Goal: Task Accomplishment & Management: Manage account settings

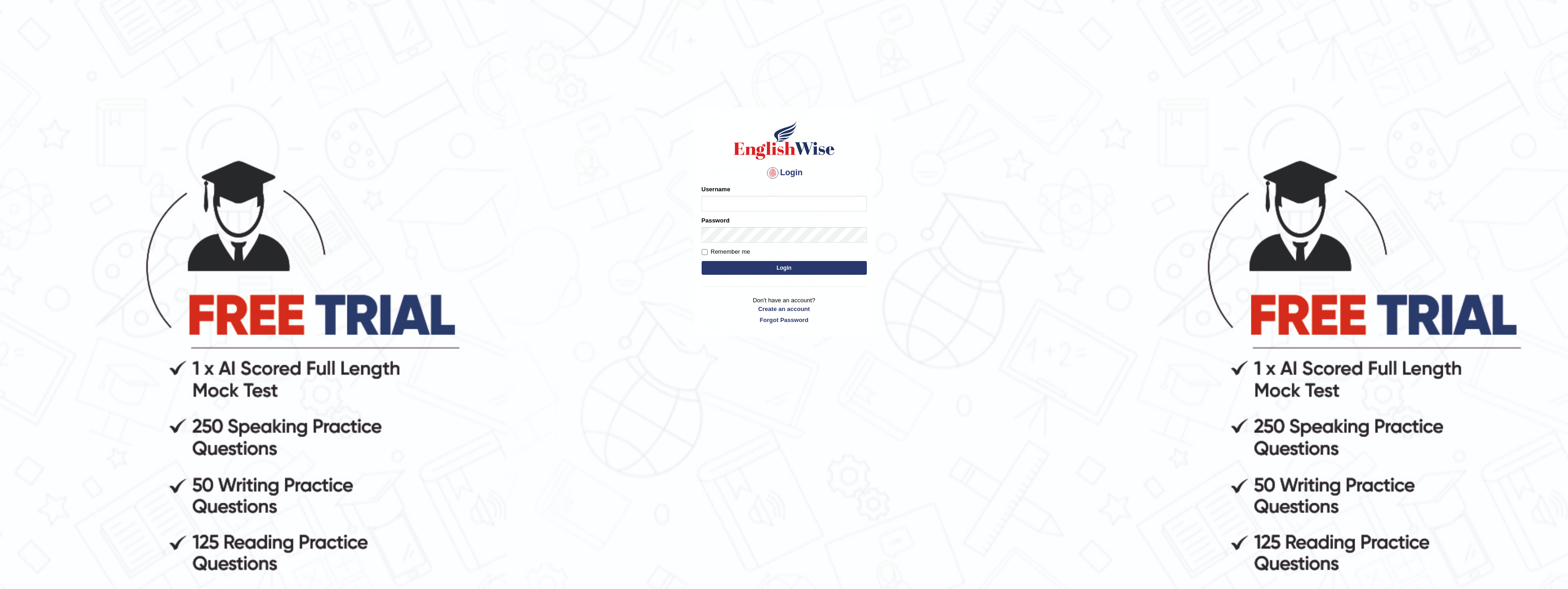
click at [768, 210] on input "Username" at bounding box center [784, 204] width 165 height 16
type input "kalpana_2025"
click at [777, 265] on button "Login" at bounding box center [784, 267] width 165 height 14
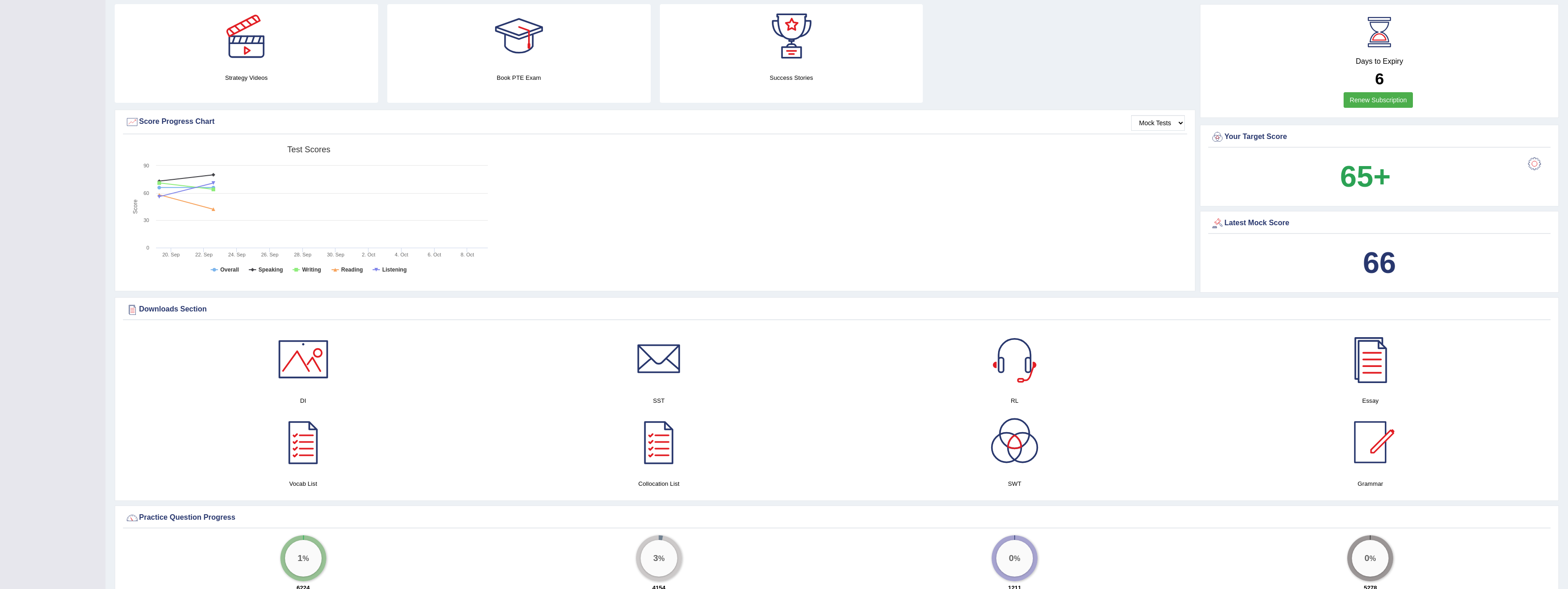
scroll to position [321, 0]
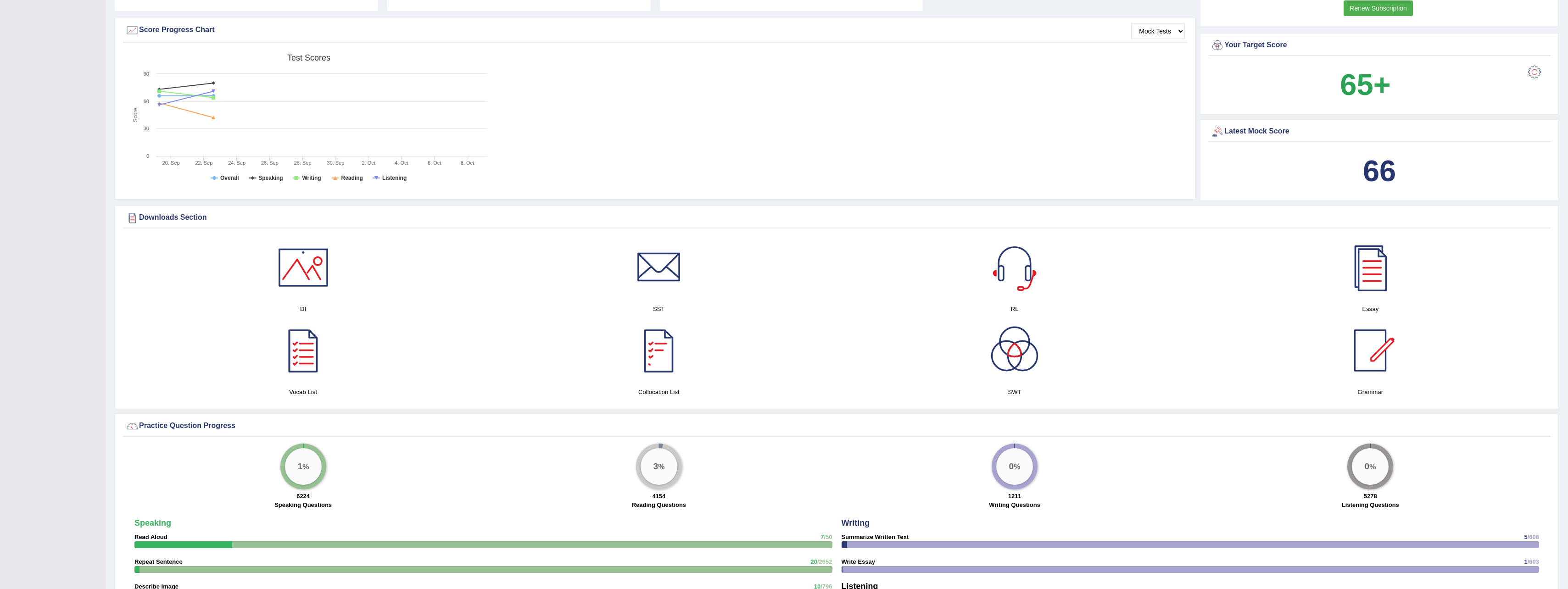
click at [648, 357] on div at bounding box center [659, 350] width 64 height 64
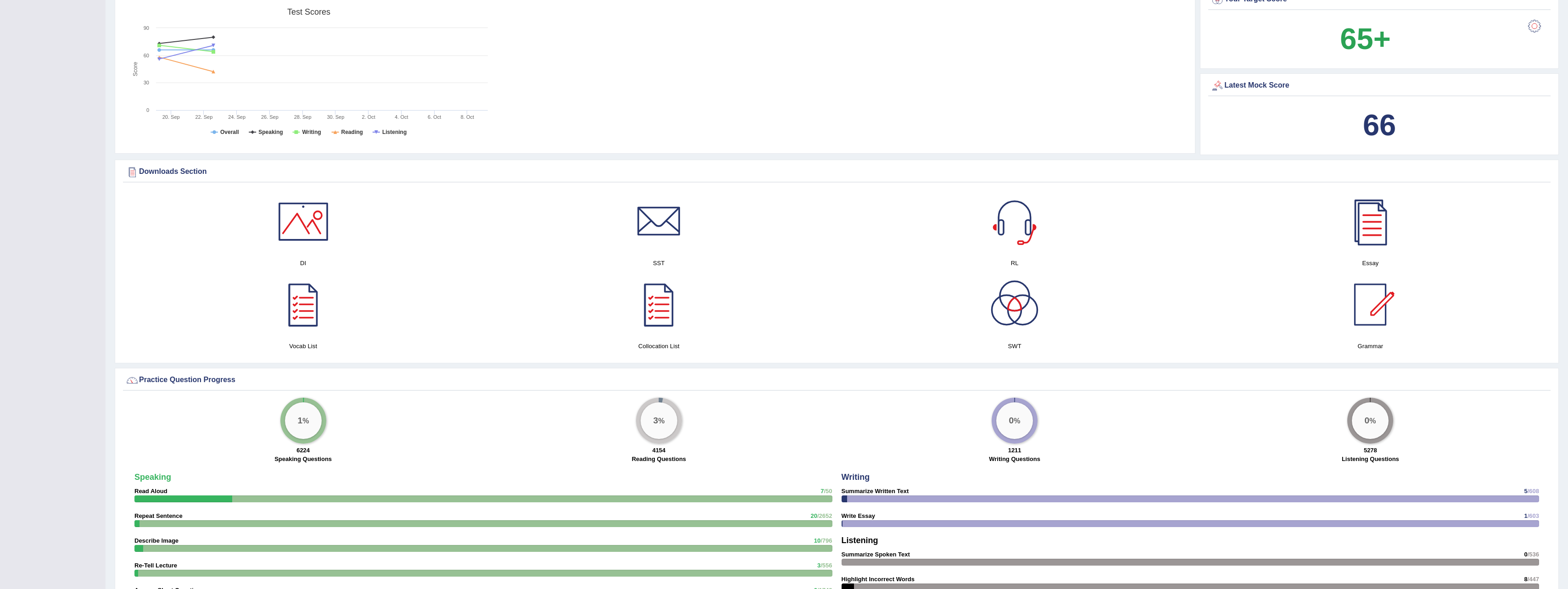
scroll to position [413, 0]
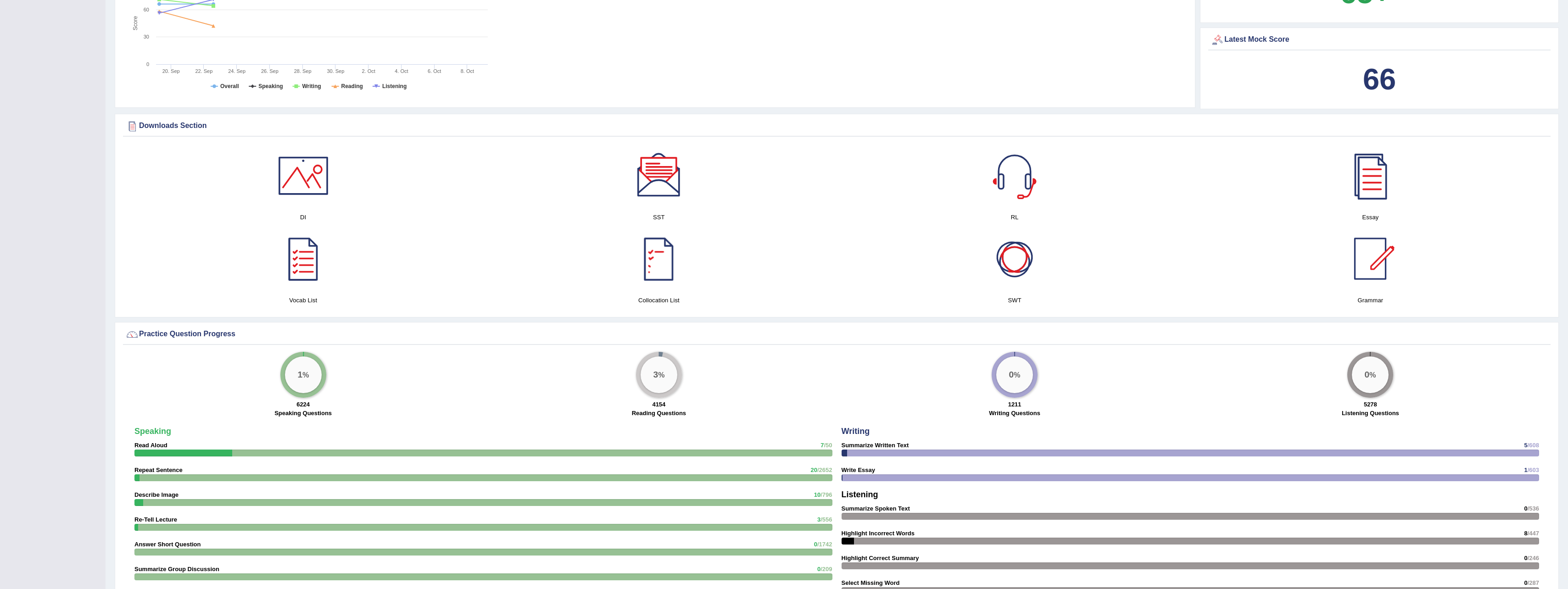
click at [1009, 258] on div at bounding box center [1014, 259] width 64 height 64
click at [658, 258] on div at bounding box center [659, 259] width 64 height 64
click at [302, 269] on div at bounding box center [303, 259] width 64 height 64
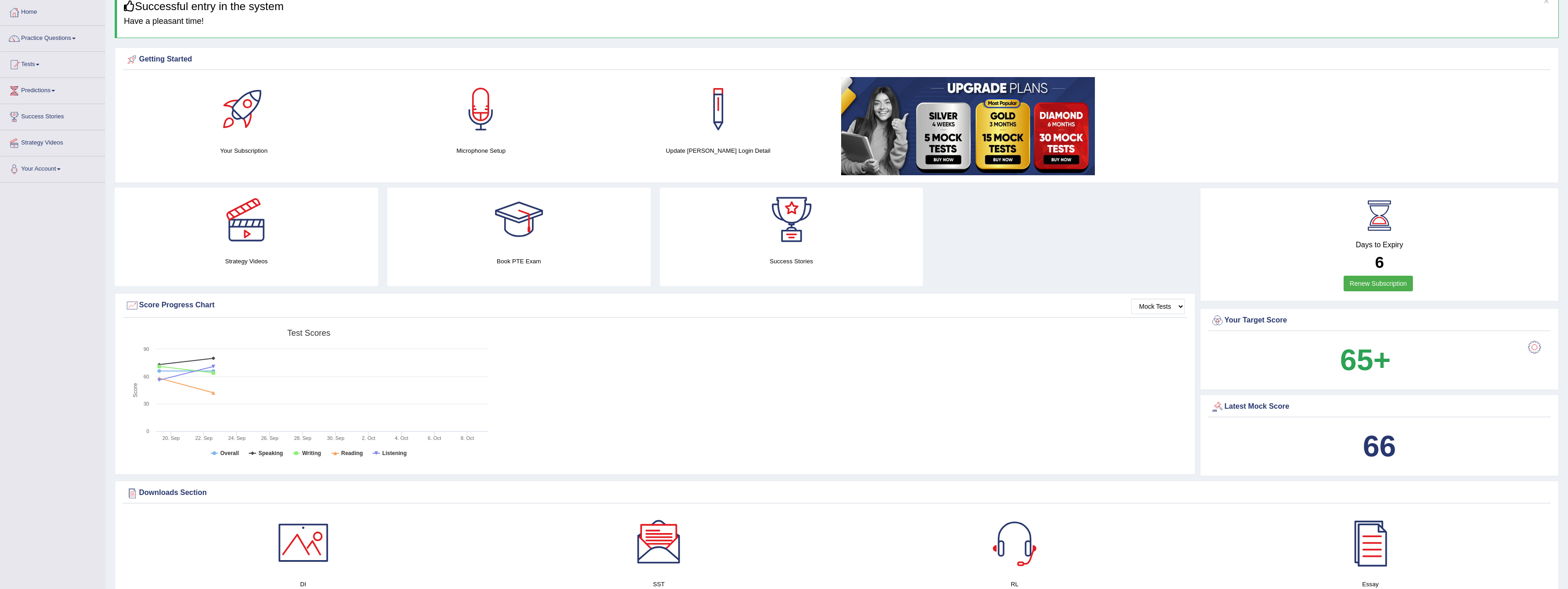
scroll to position [0, 0]
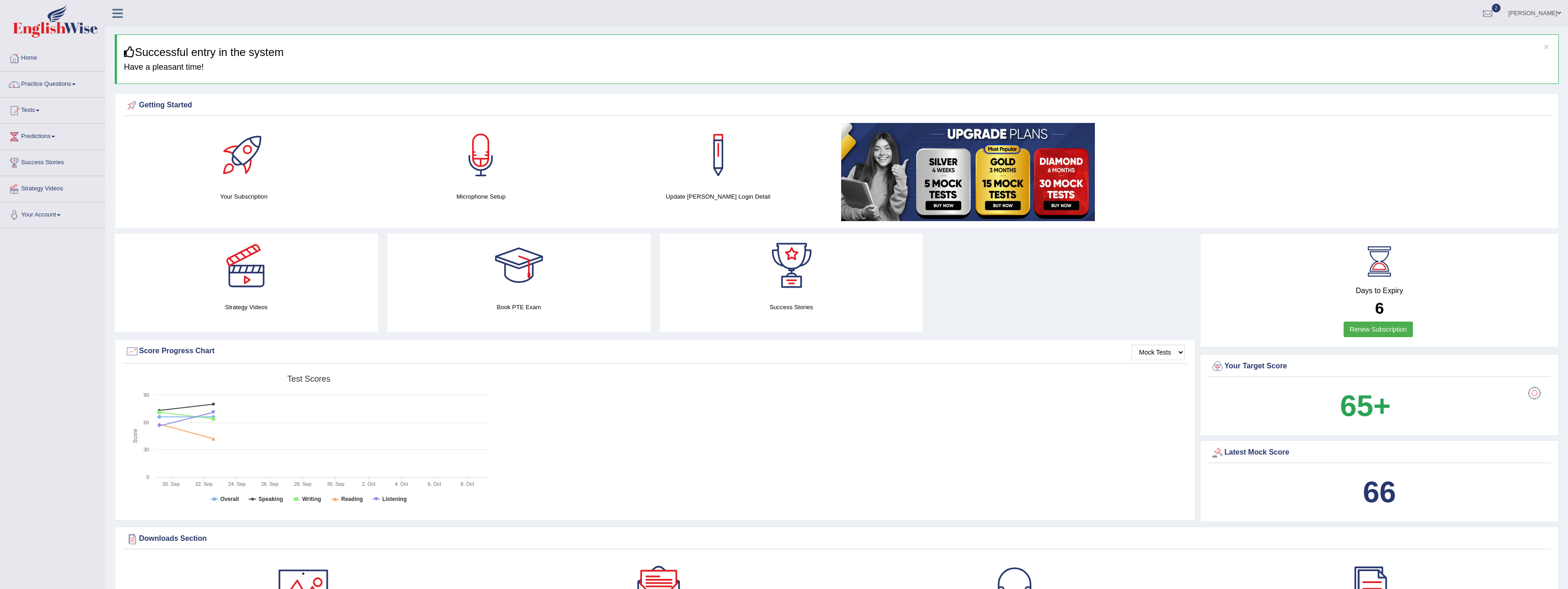
click at [1532, 10] on link "Kalpana Sapkota" at bounding box center [1534, 11] width 67 height 23
click at [1499, 112] on link "Log out" at bounding box center [1517, 119] width 99 height 21
